Goal: Communication & Community: Answer question/provide support

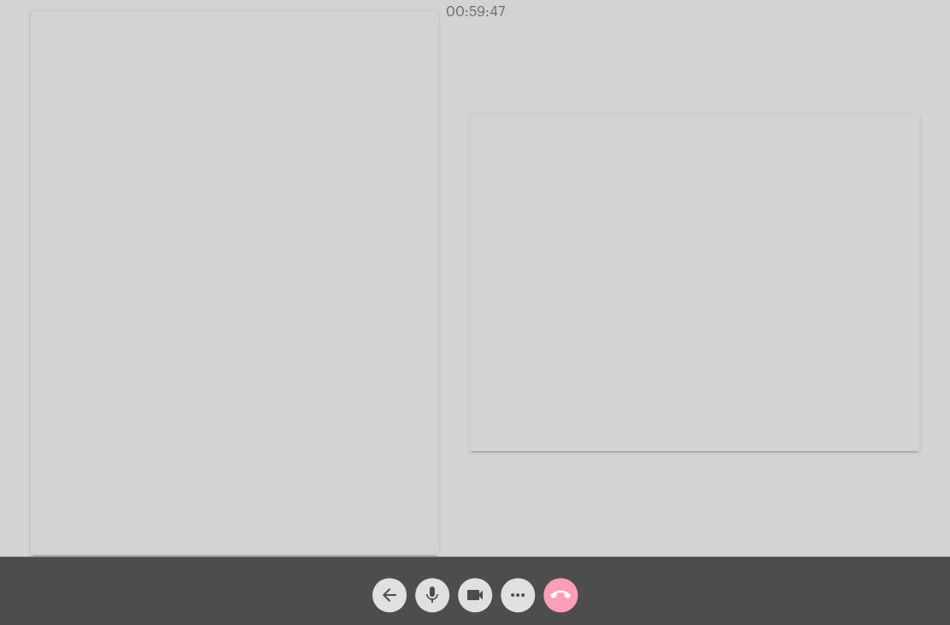
click at [559, 591] on mat-icon "call_end" at bounding box center [560, 594] width 21 height 21
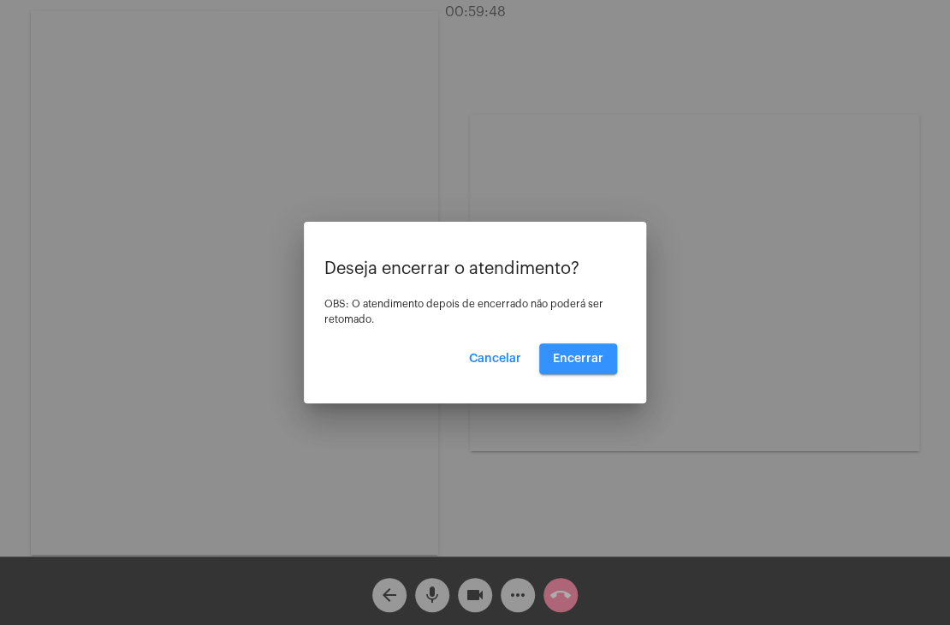
click at [568, 353] on span "Encerrar" at bounding box center [578, 359] width 50 height 12
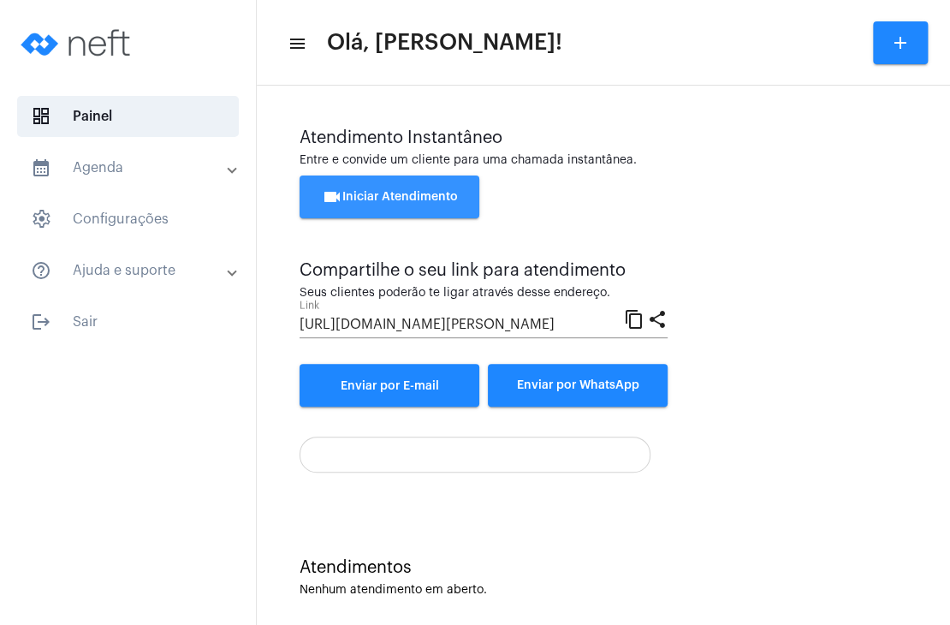
click at [424, 214] on button "videocam Iniciar Atendimento" at bounding box center [389, 196] width 180 height 43
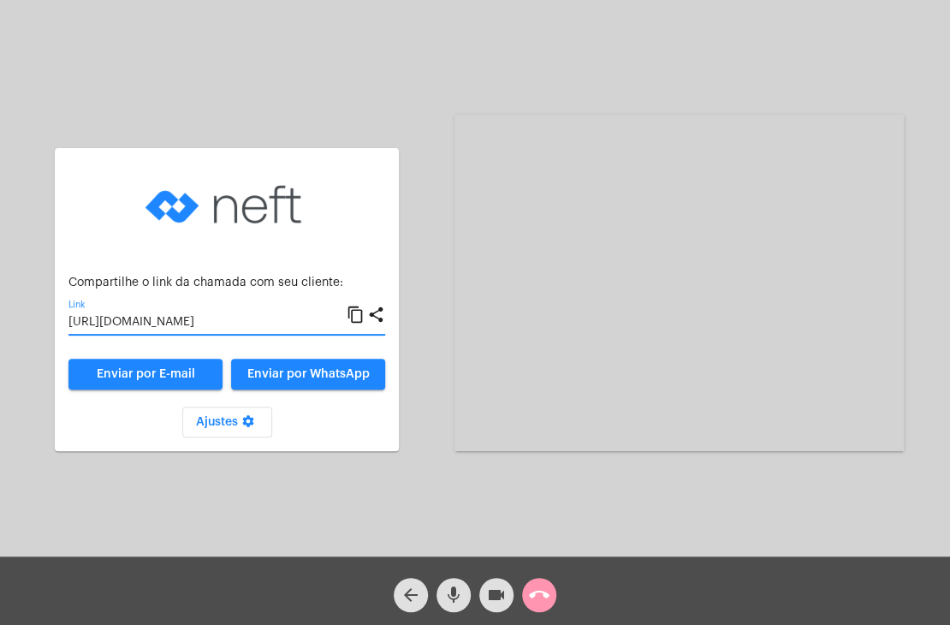
click at [291, 329] on input "[URL][DOMAIN_NAME]" at bounding box center [207, 323] width 278 height 14
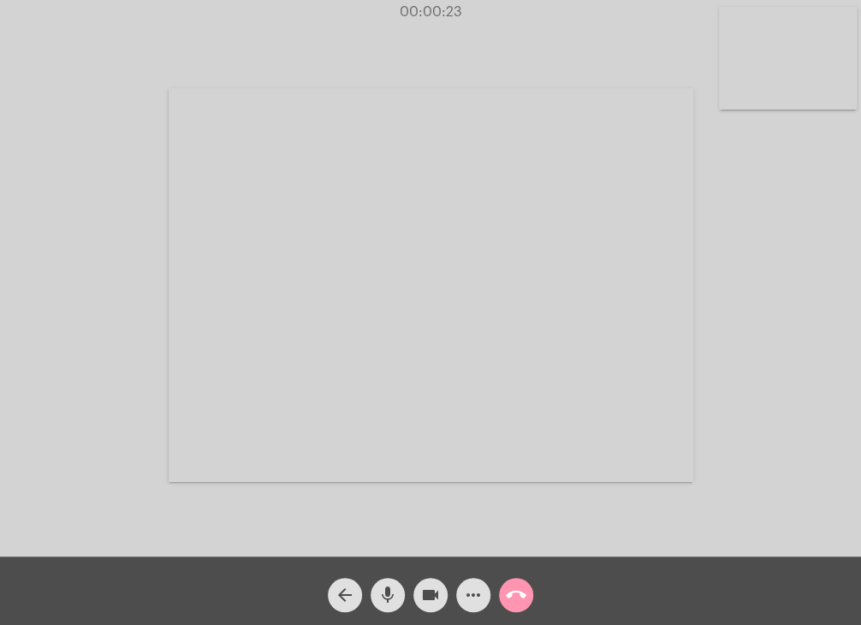
click at [809, 219] on div "Acessando Câmera e Microfone..." at bounding box center [430, 282] width 857 height 556
click at [779, 73] on video at bounding box center [788, 58] width 138 height 103
click at [701, 187] on video at bounding box center [532, 283] width 524 height 394
